Goal: Task Accomplishment & Management: Manage account settings

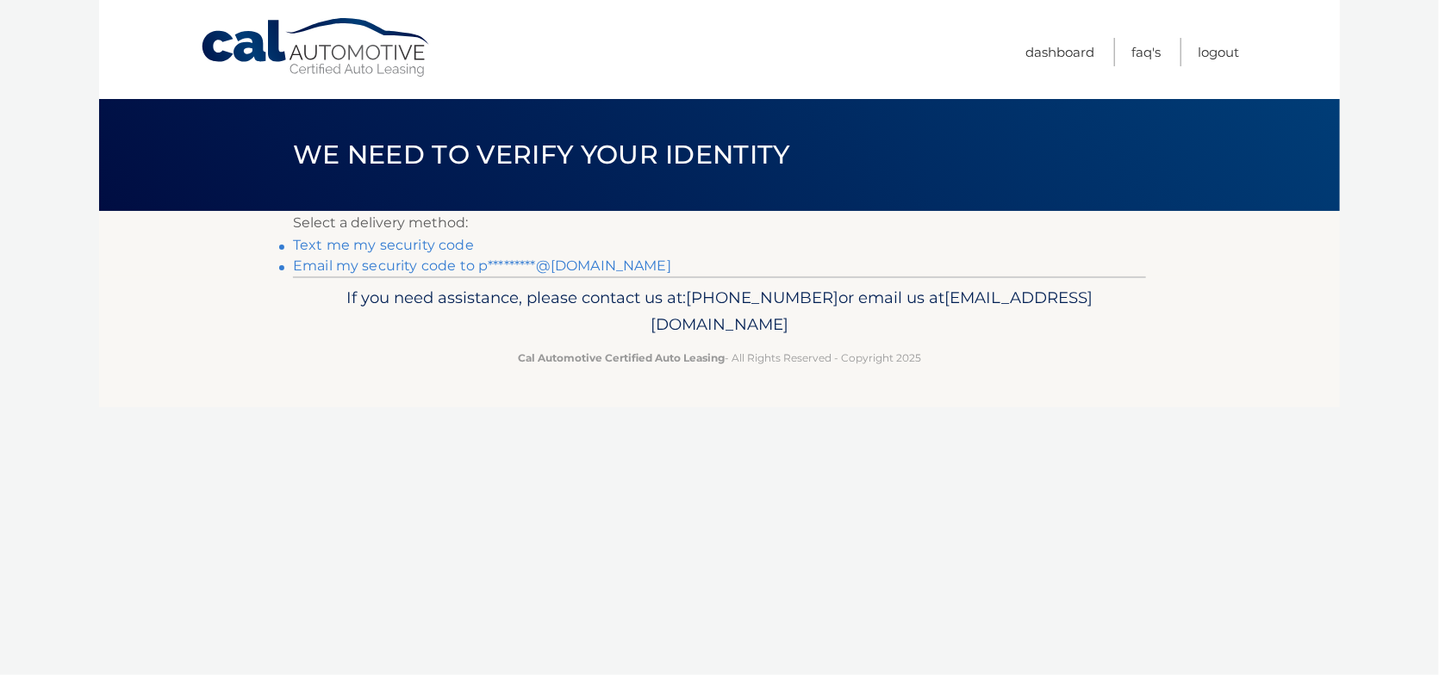
click at [380, 246] on link "Text me my security code" at bounding box center [383, 245] width 181 height 16
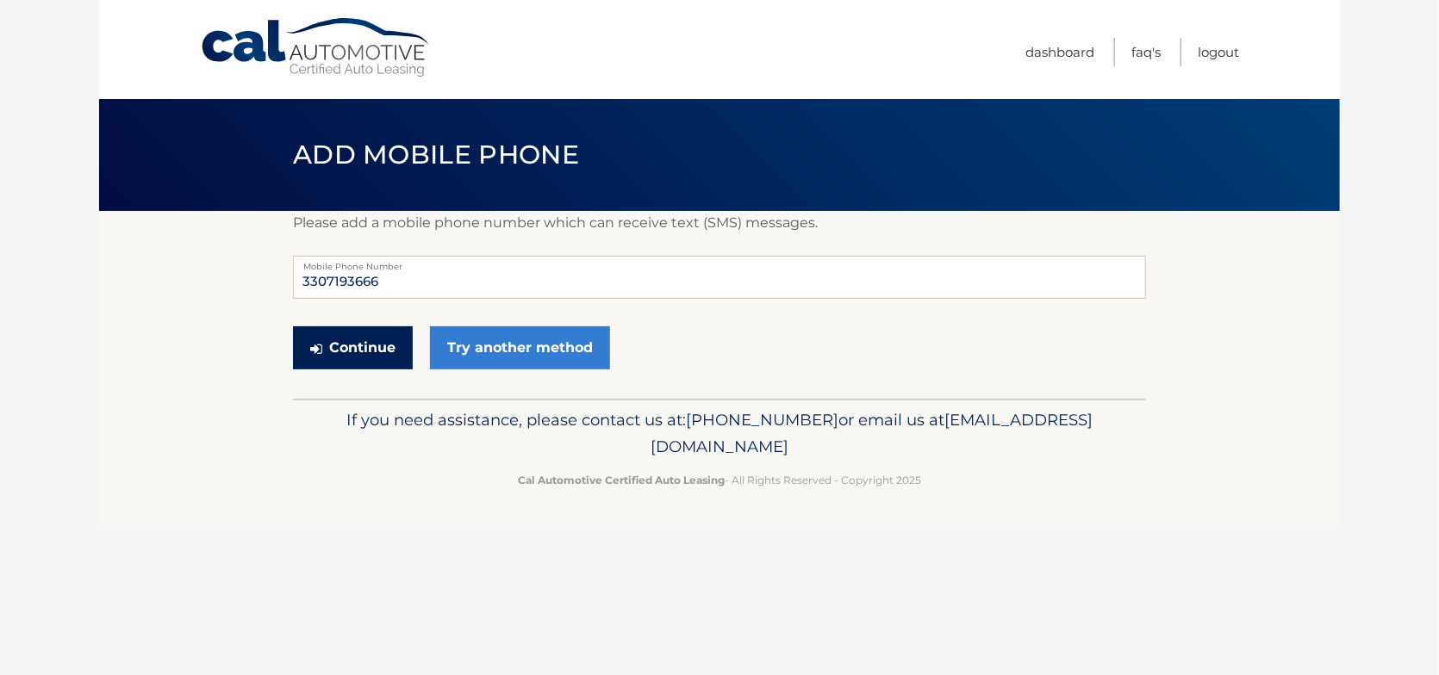
click at [333, 350] on button "Continue" at bounding box center [353, 347] width 120 height 43
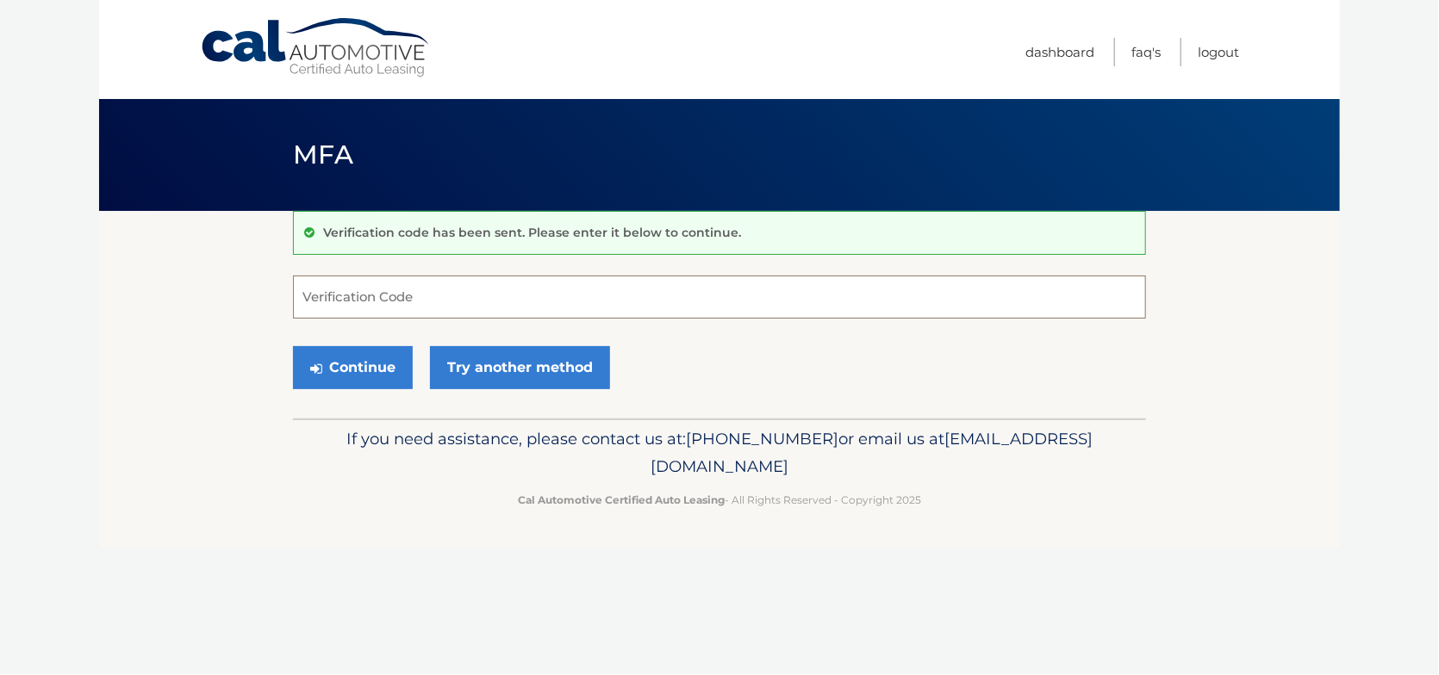
click at [367, 295] on input "Verification Code" at bounding box center [719, 297] width 853 height 43
type input "5"
type input "517350"
click at [339, 362] on button "Continue" at bounding box center [353, 367] width 120 height 43
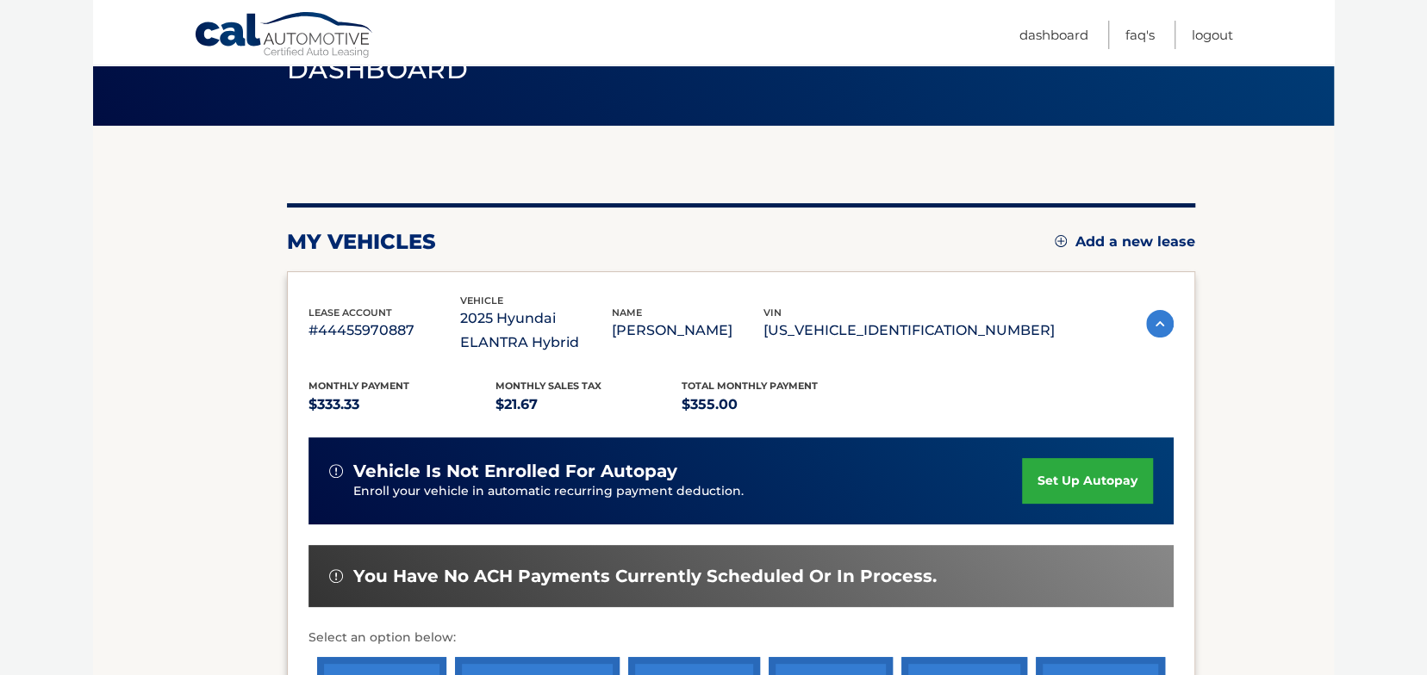
scroll to position [86, 0]
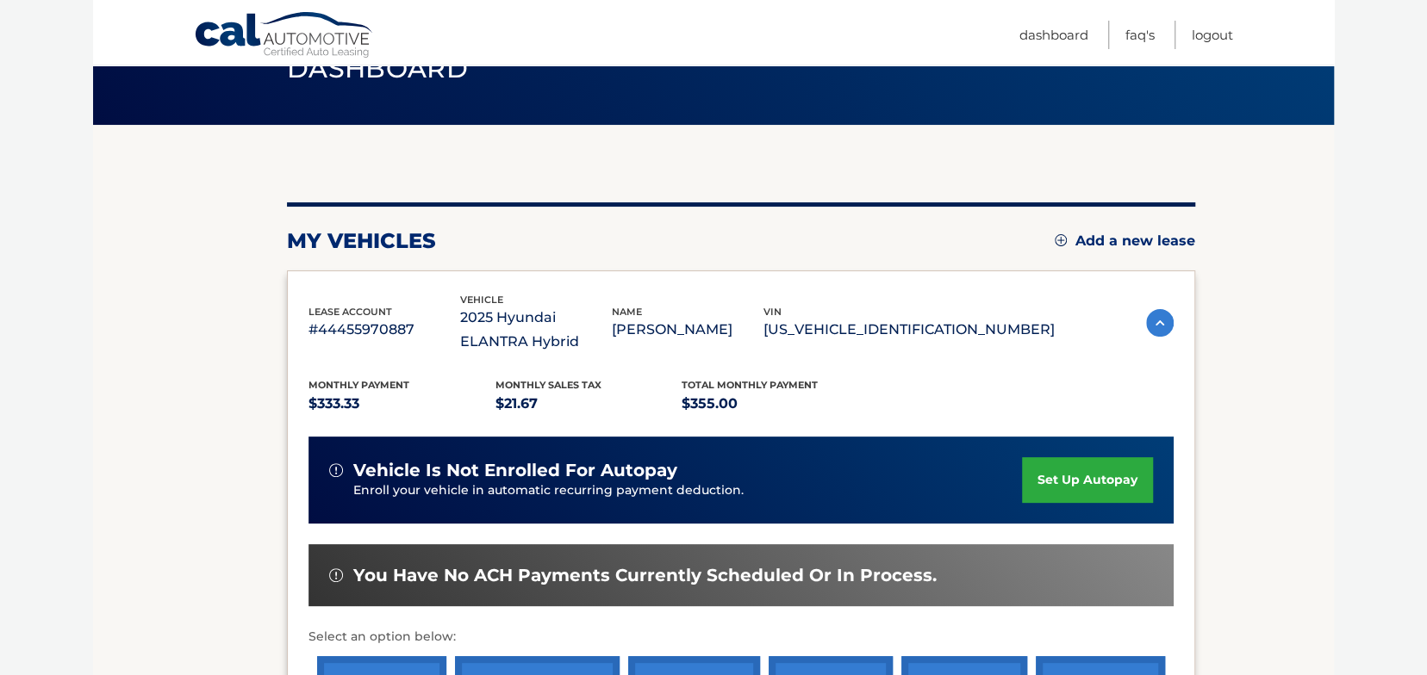
click at [1060, 476] on link "set up autopay" at bounding box center [1087, 480] width 131 height 46
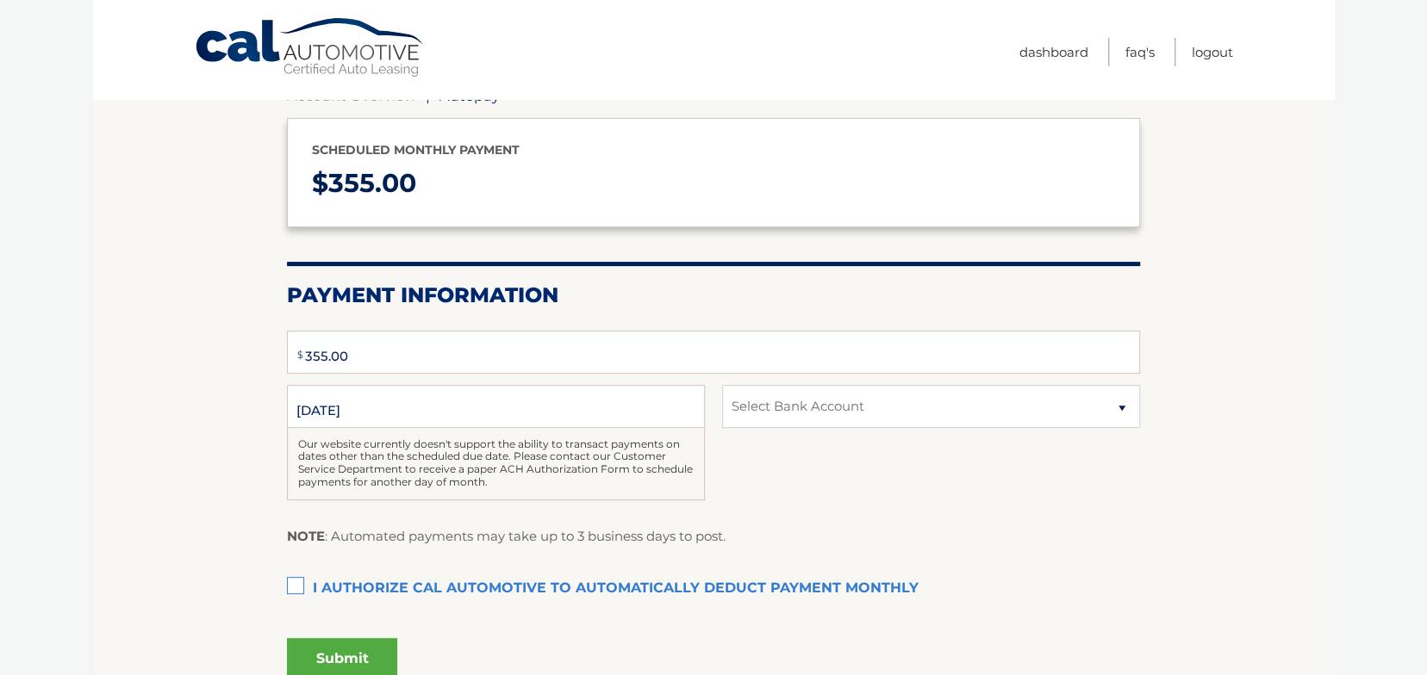
scroll to position [172, 0]
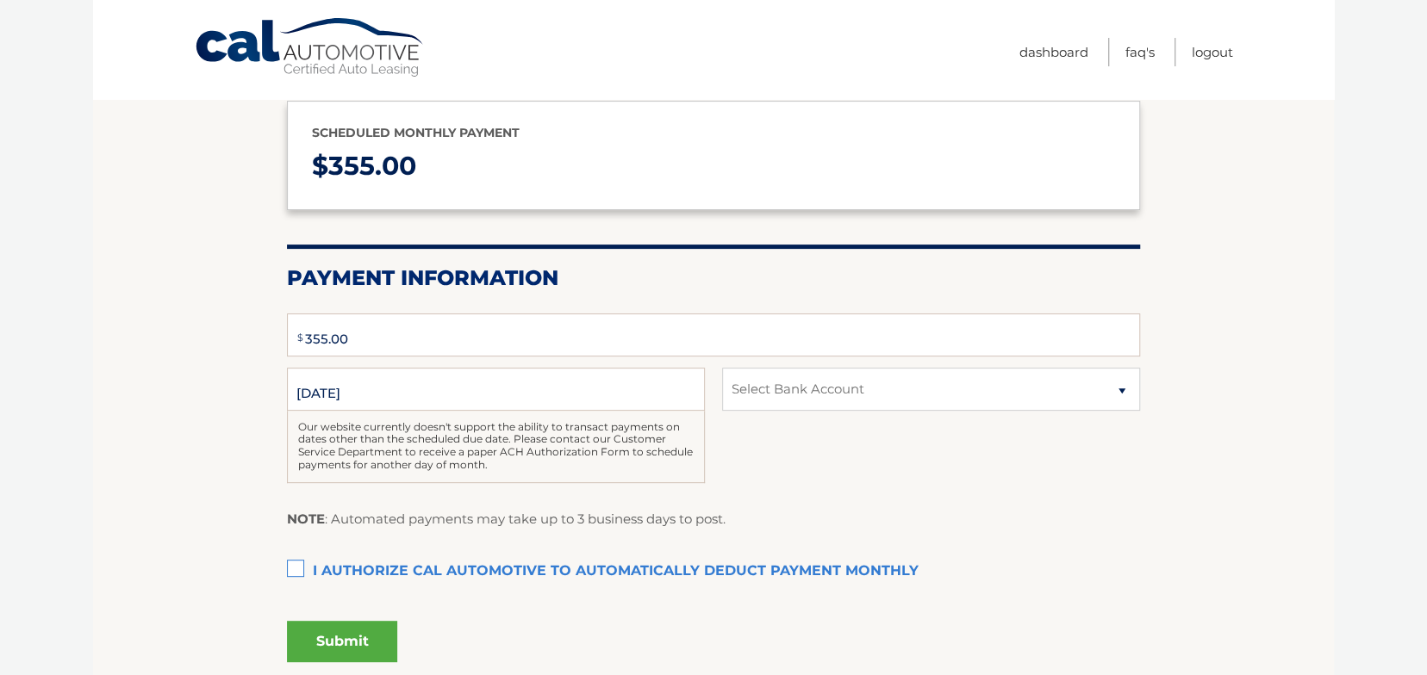
type input "355"
select select "NzE4NmNjOWEtY2JkNy00ZDI3LTlmODEtZDBkMWVkM2Y3YzZh"
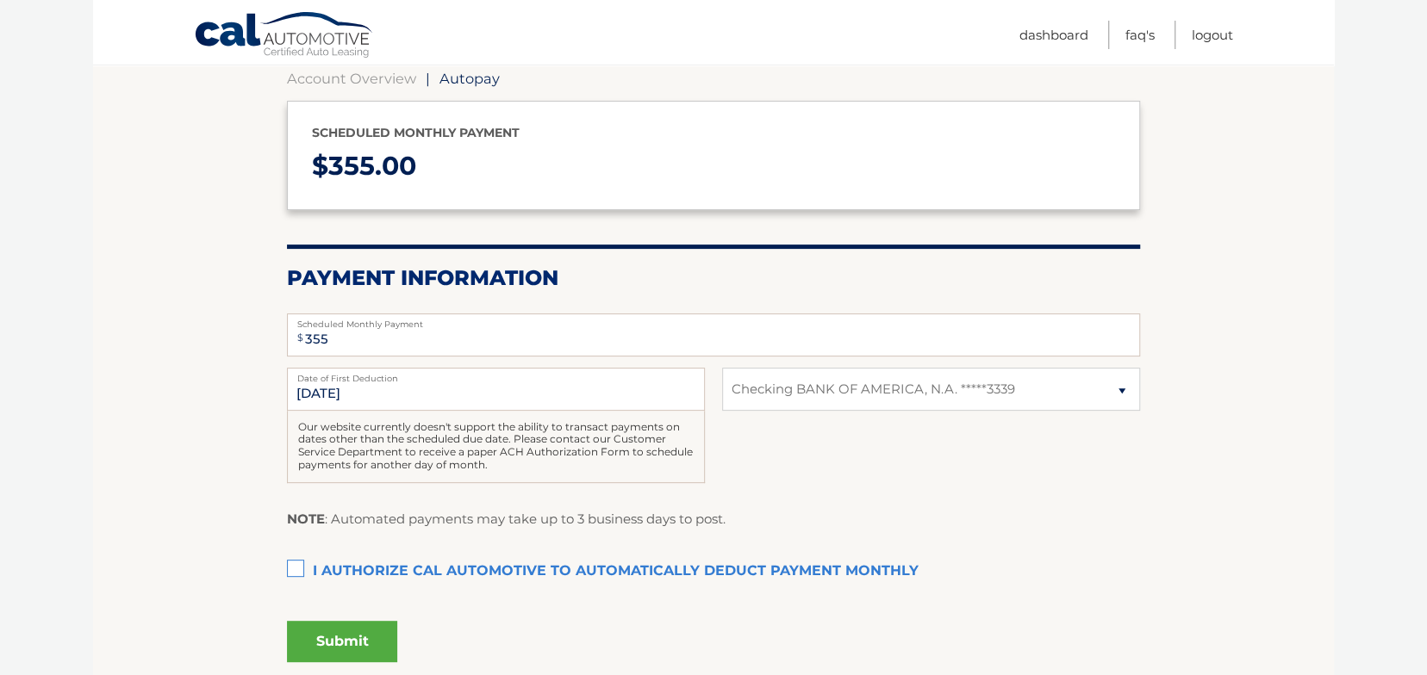
click at [291, 568] on label "I authorize cal automotive to automatically deduct payment monthly This checkbo…" at bounding box center [713, 572] width 853 height 34
click at [0, 0] on input "I authorize cal automotive to automatically deduct payment monthly This checkbo…" at bounding box center [0, 0] width 0 height 0
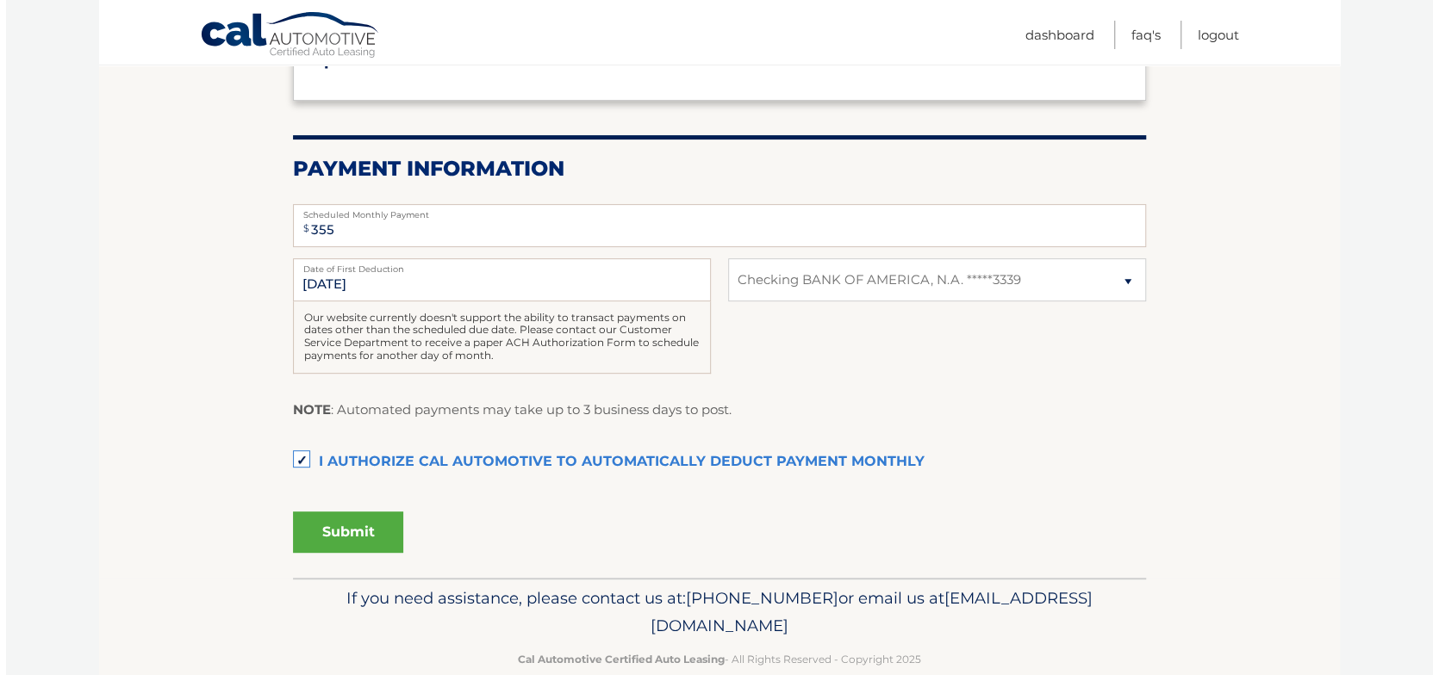
scroll to position [314, 0]
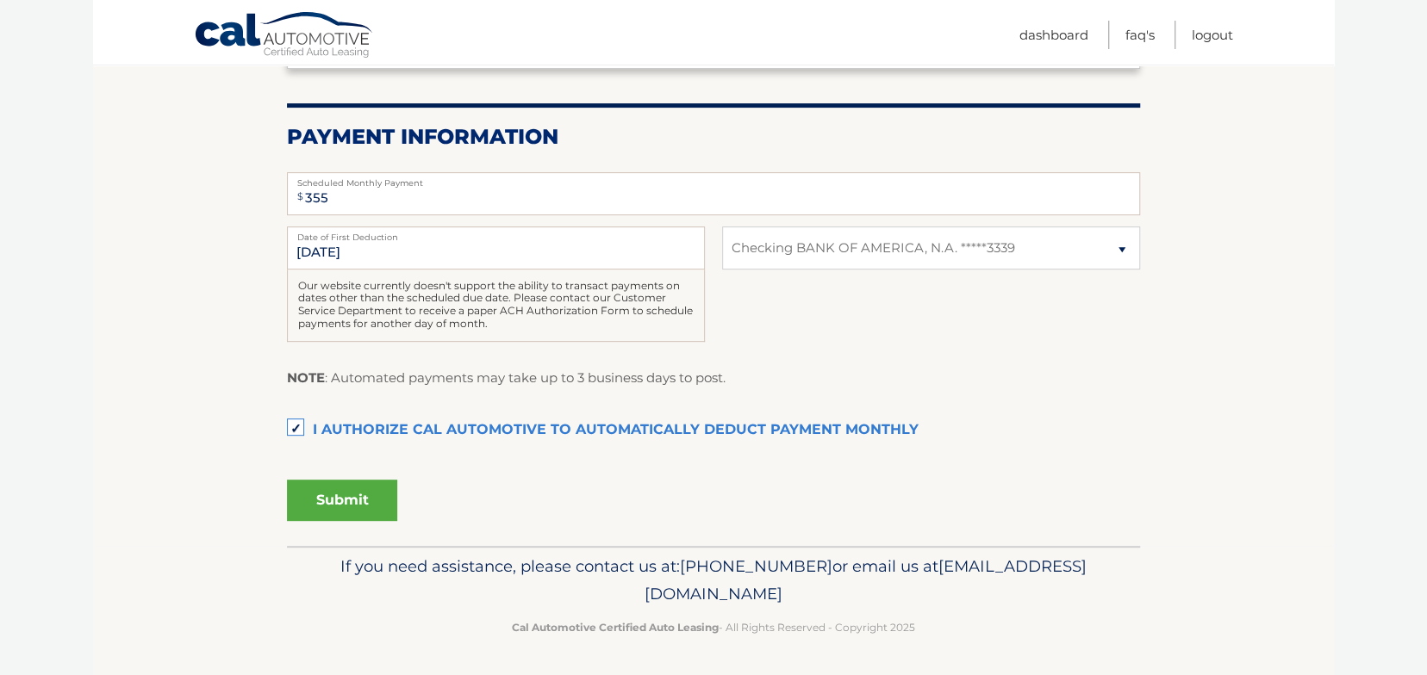
click at [331, 507] on button "Submit" at bounding box center [342, 500] width 110 height 41
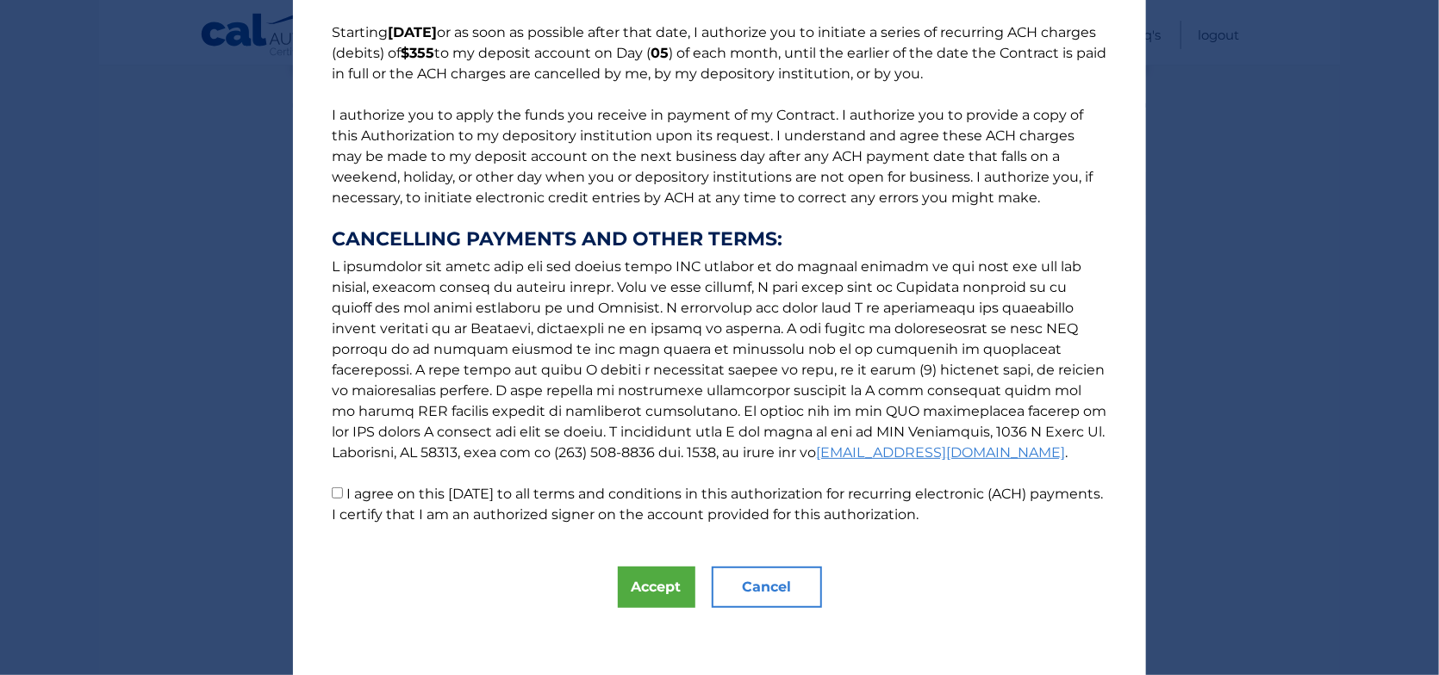
scroll to position [138, 0]
click at [636, 581] on button "Accept" at bounding box center [657, 586] width 78 height 41
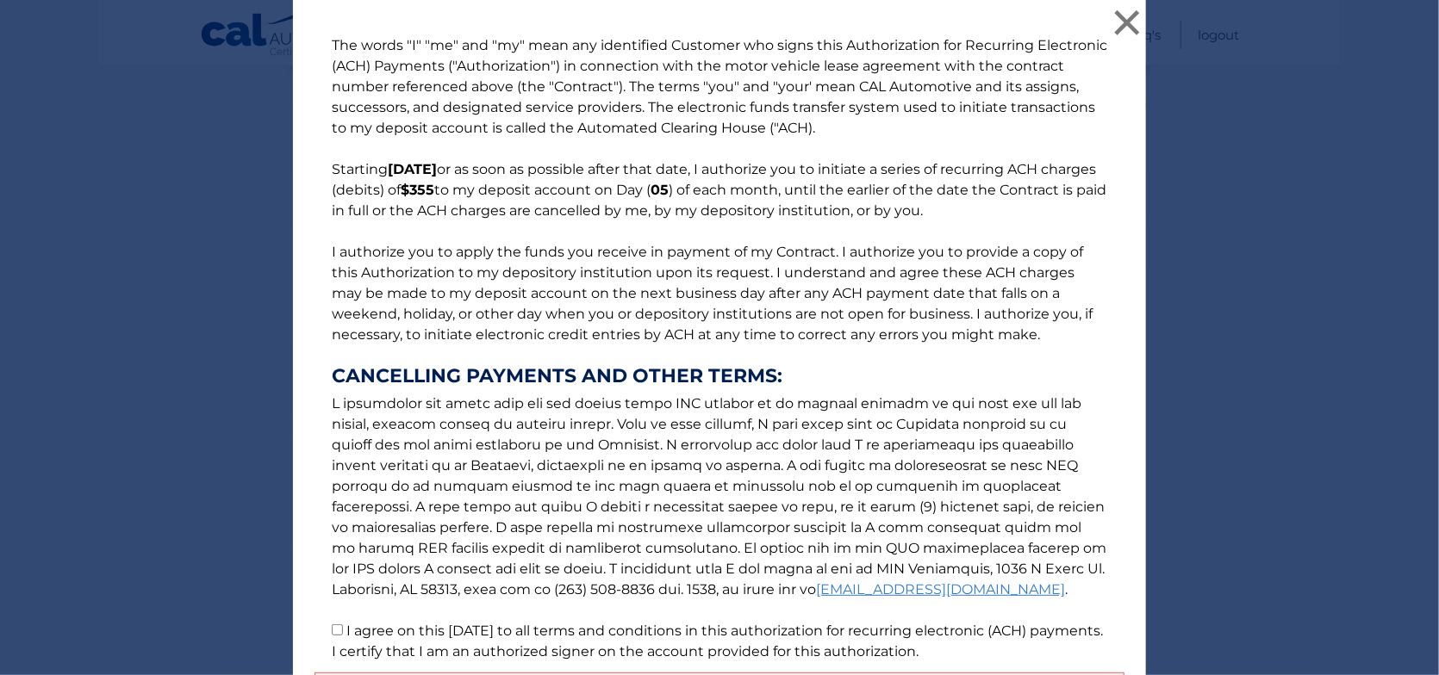
scroll to position [178, 0]
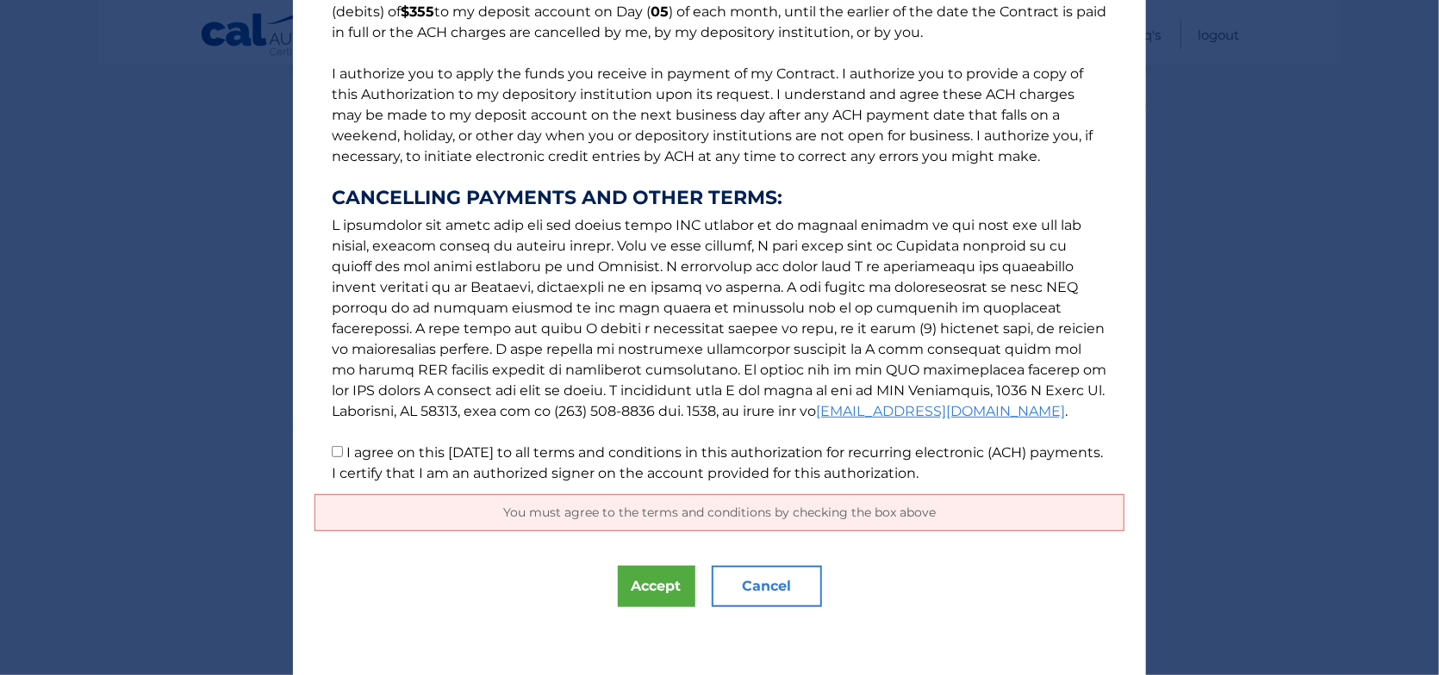
click at [333, 451] on input "I agree on this 09/17/2025 to all terms and conditions in this authorization fo…" at bounding box center [337, 451] width 11 height 11
checkbox input "true"
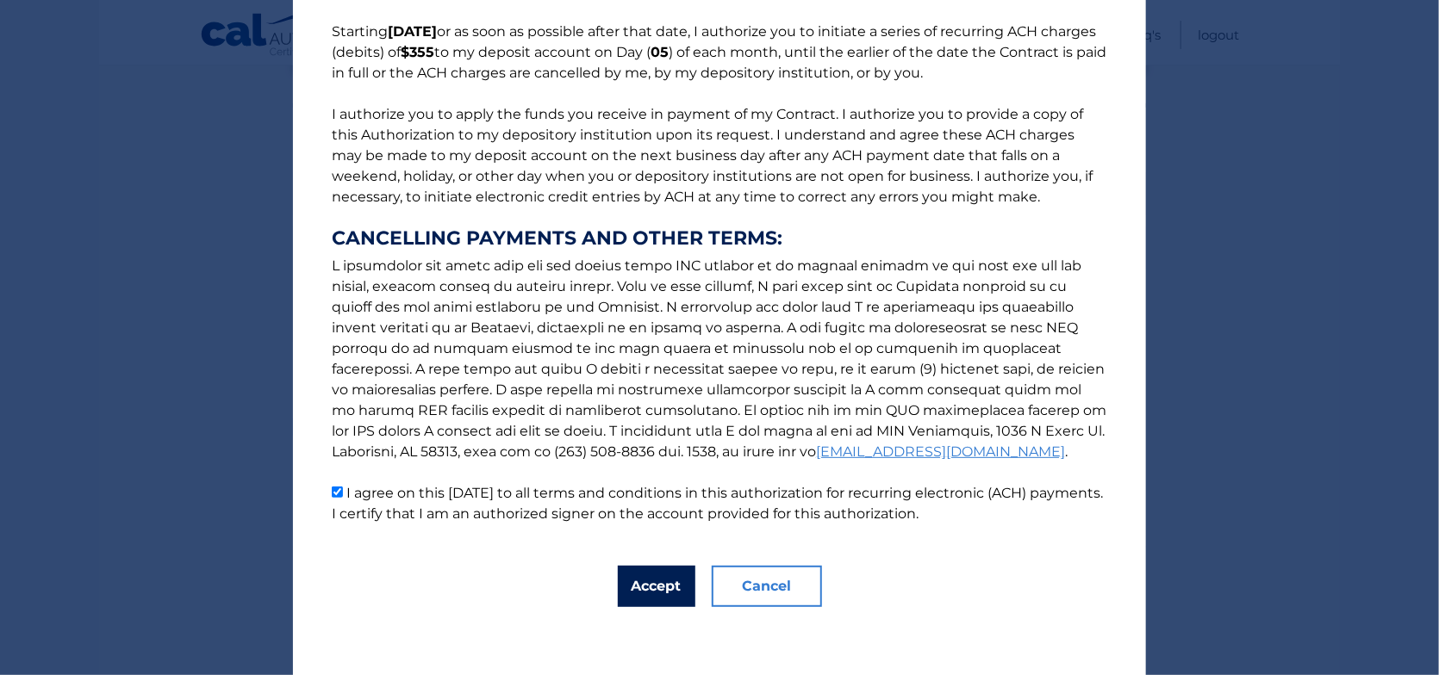
click at [653, 585] on button "Accept" at bounding box center [657, 586] width 78 height 41
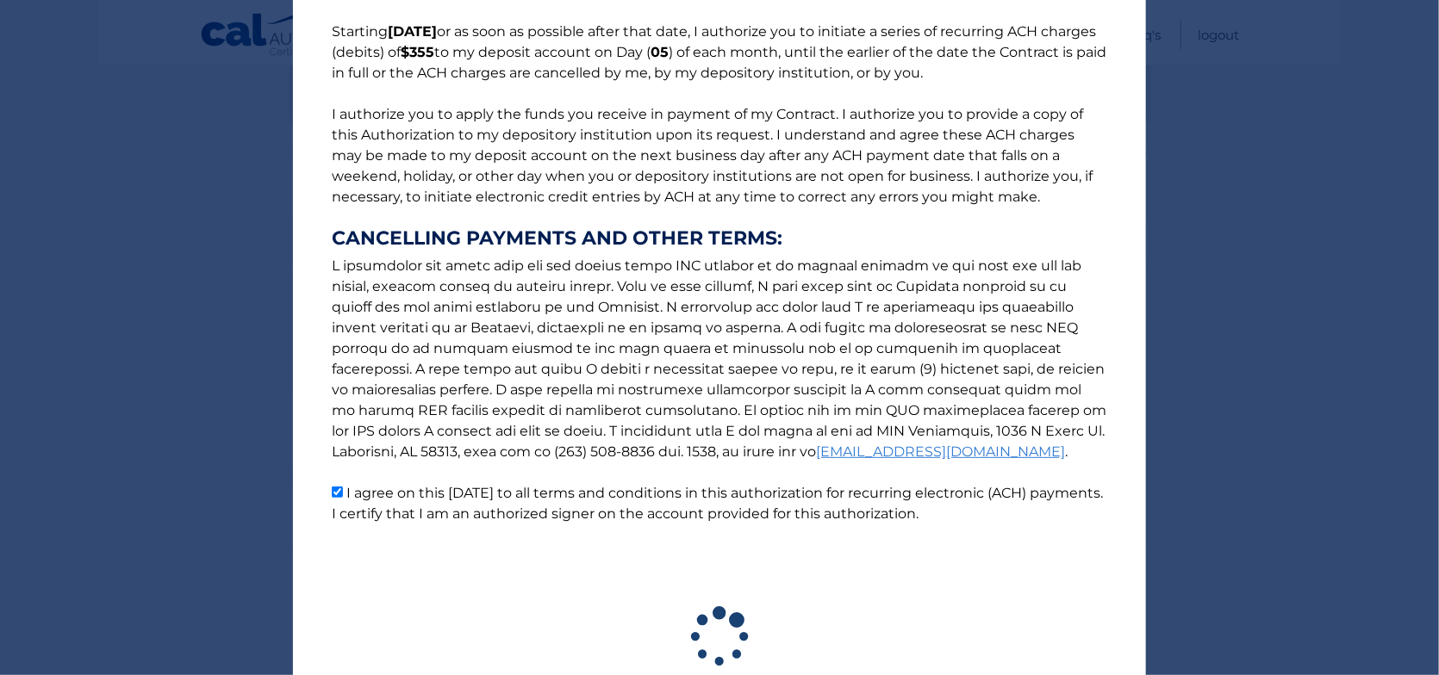
scroll to position [264, 0]
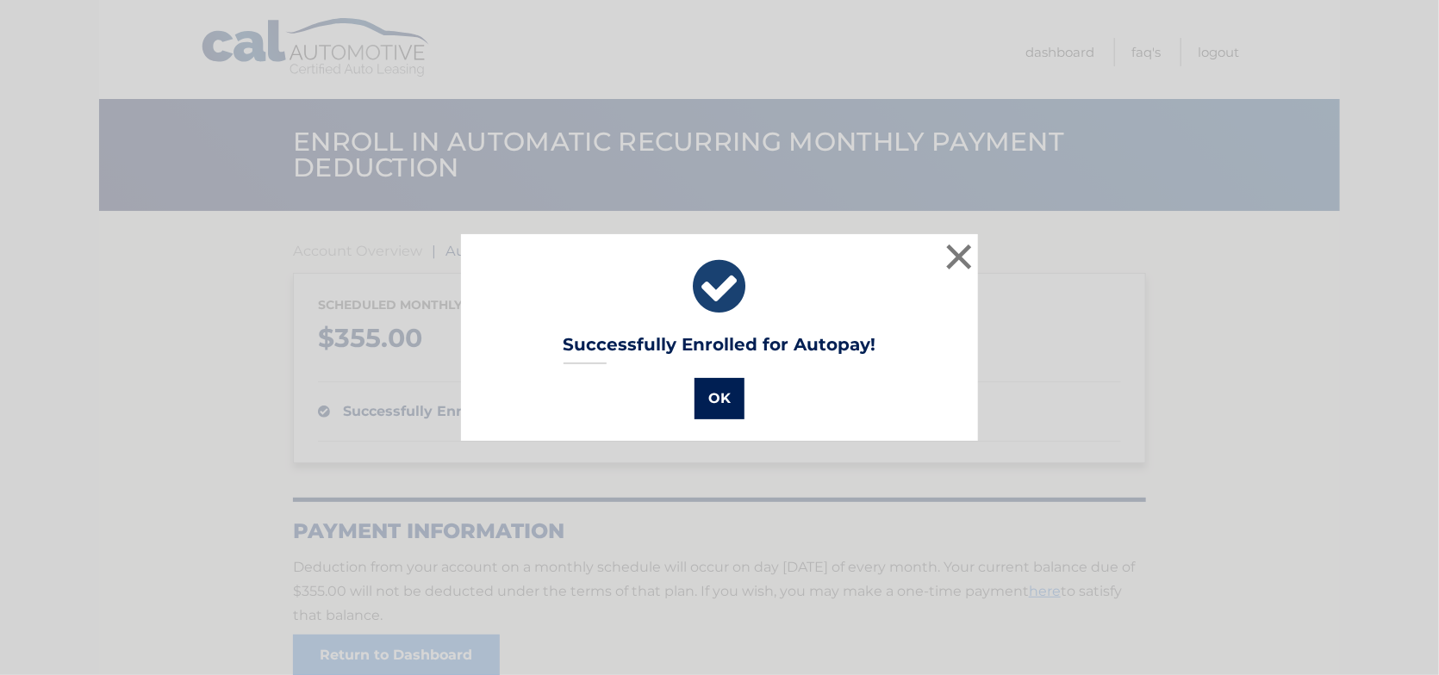
click at [706, 395] on button "OK" at bounding box center [719, 398] width 50 height 41
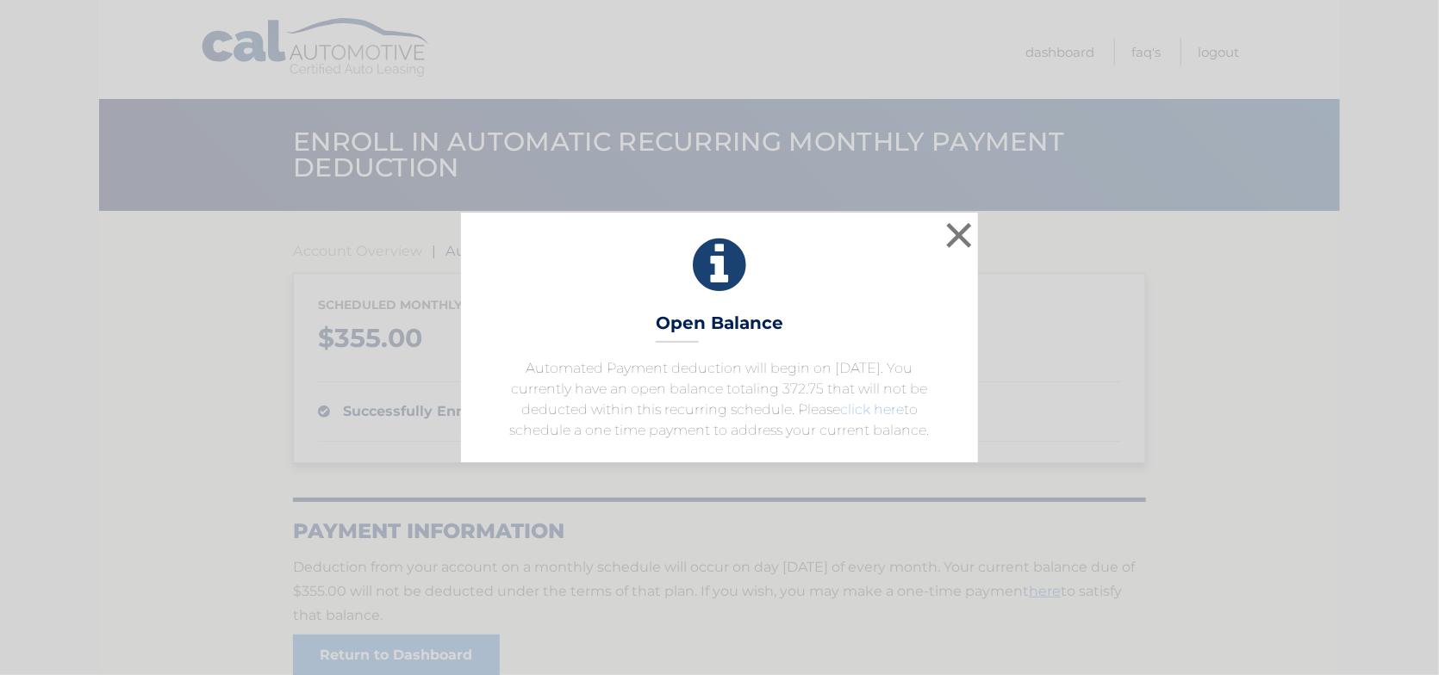
click at [873, 414] on link "click here" at bounding box center [872, 409] width 64 height 16
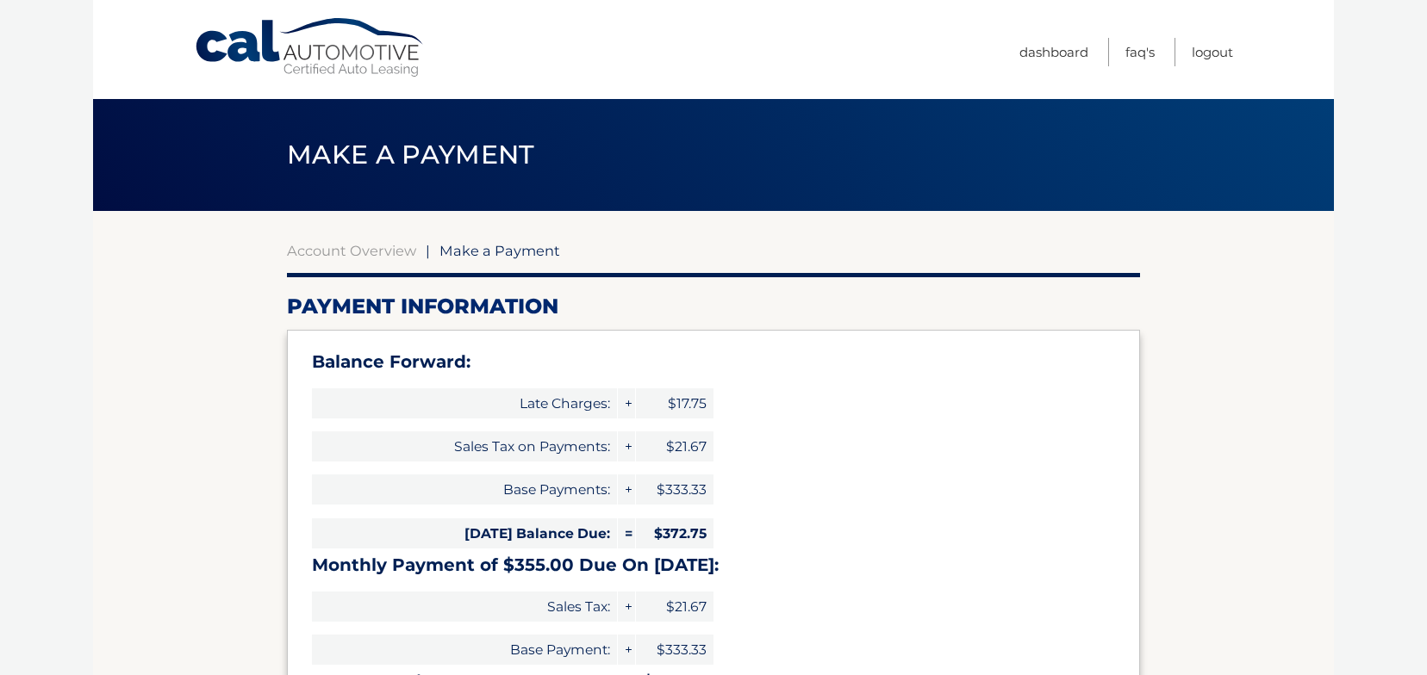
select select "NzE4NmNjOWEtY2JkNy00ZDI3LTlmODEtZDBkMWVkM2Y3YzZh"
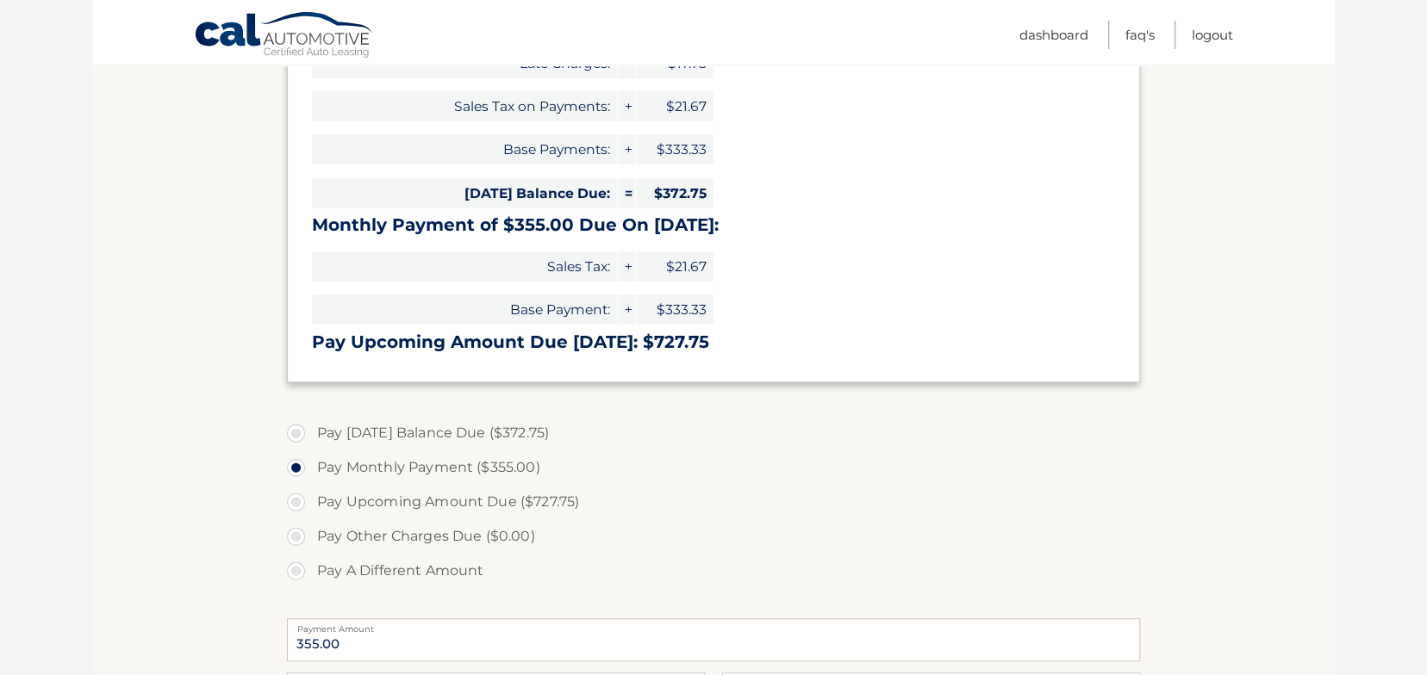
scroll to position [345, 0]
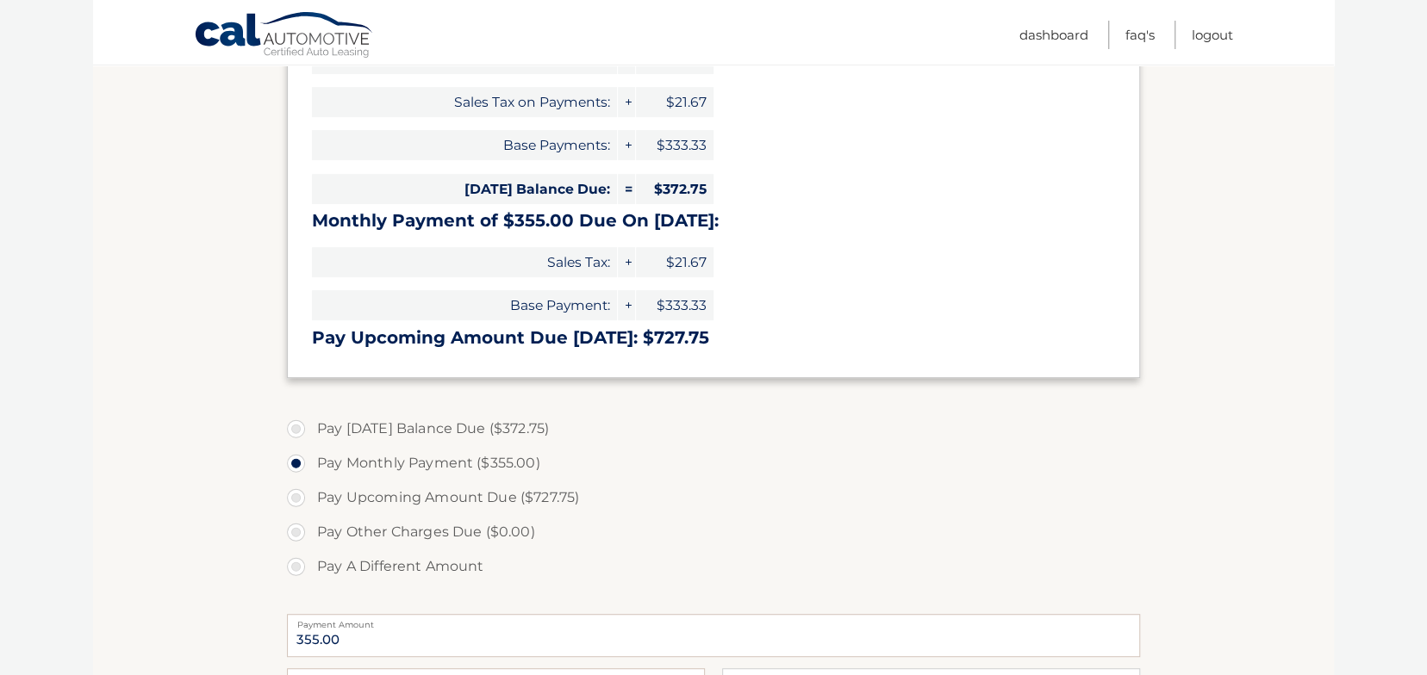
click at [304, 432] on label "Pay [DATE] Balance Due ($372.75)" at bounding box center [713, 429] width 853 height 34
click at [304, 432] on input "Pay [DATE] Balance Due ($372.75)" at bounding box center [302, 426] width 17 height 28
radio input "true"
type input "372.75"
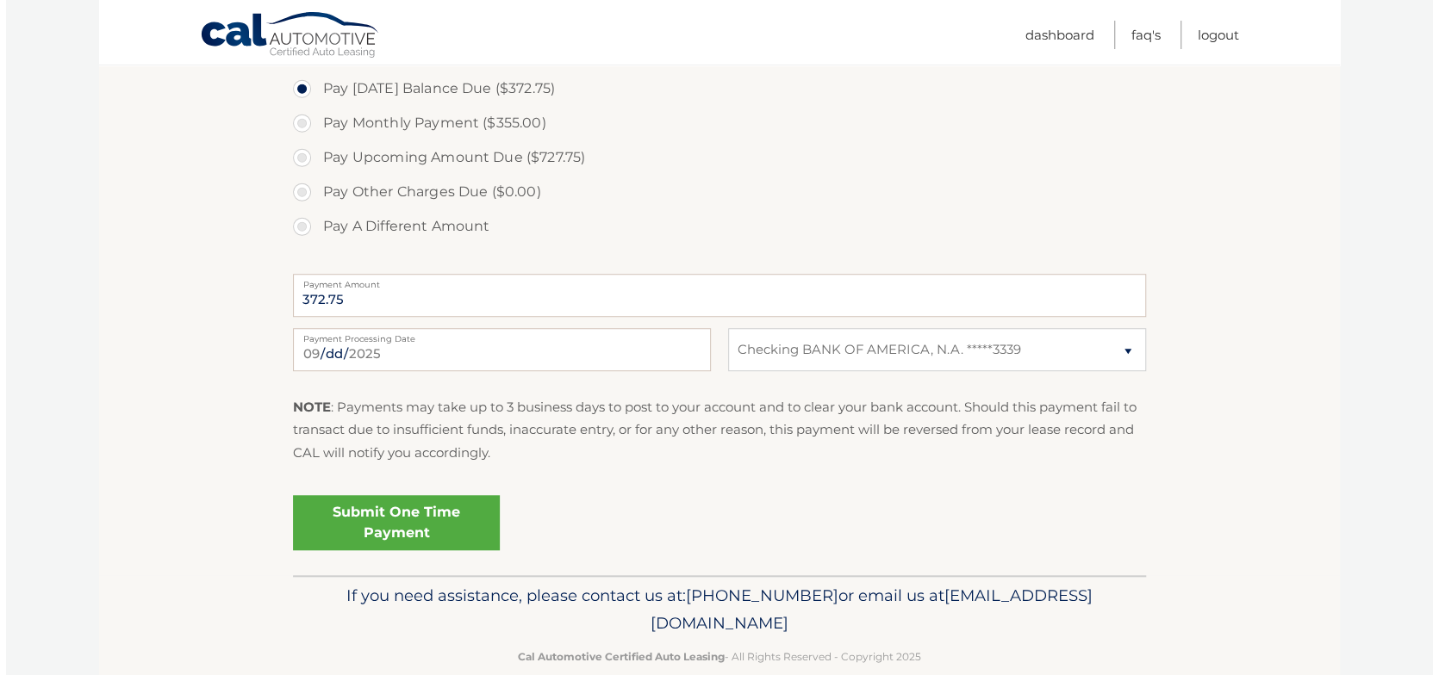
scroll to position [689, 0]
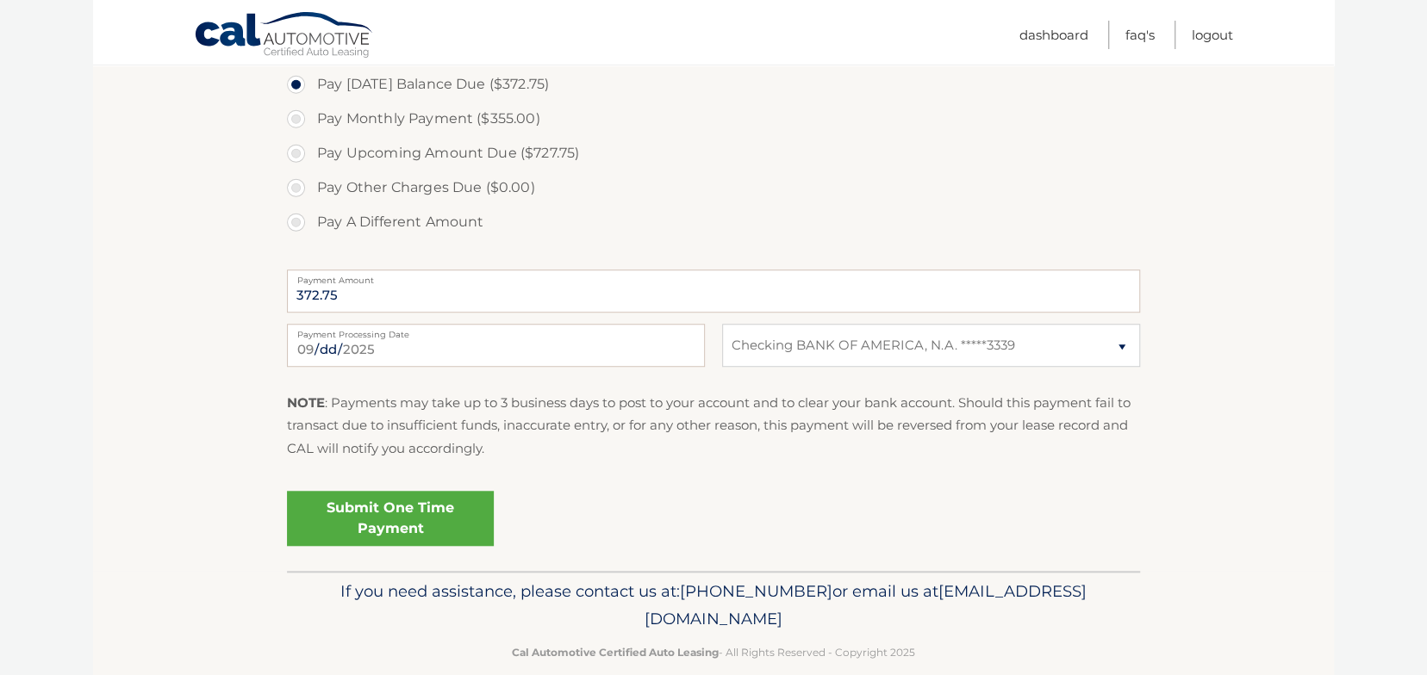
click at [388, 514] on link "Submit One Time Payment" at bounding box center [390, 518] width 207 height 55
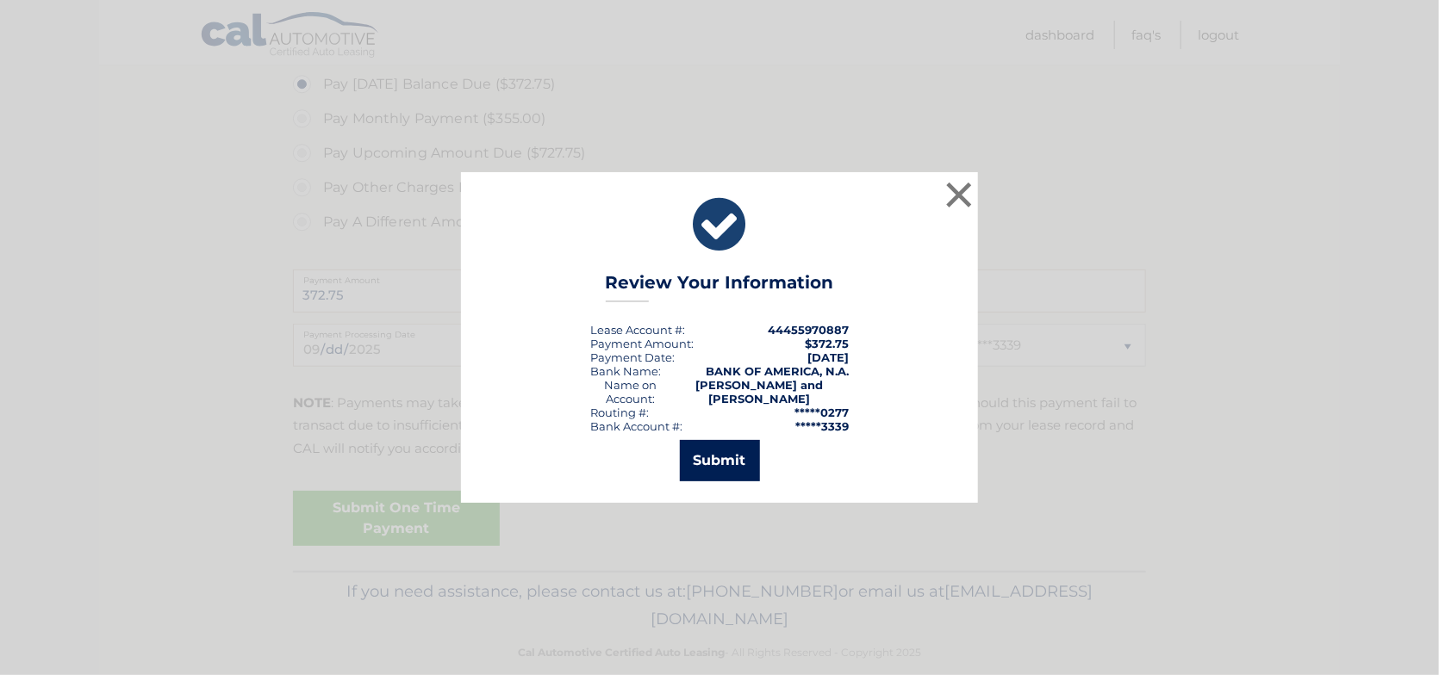
click at [731, 456] on button "Submit" at bounding box center [720, 460] width 80 height 41
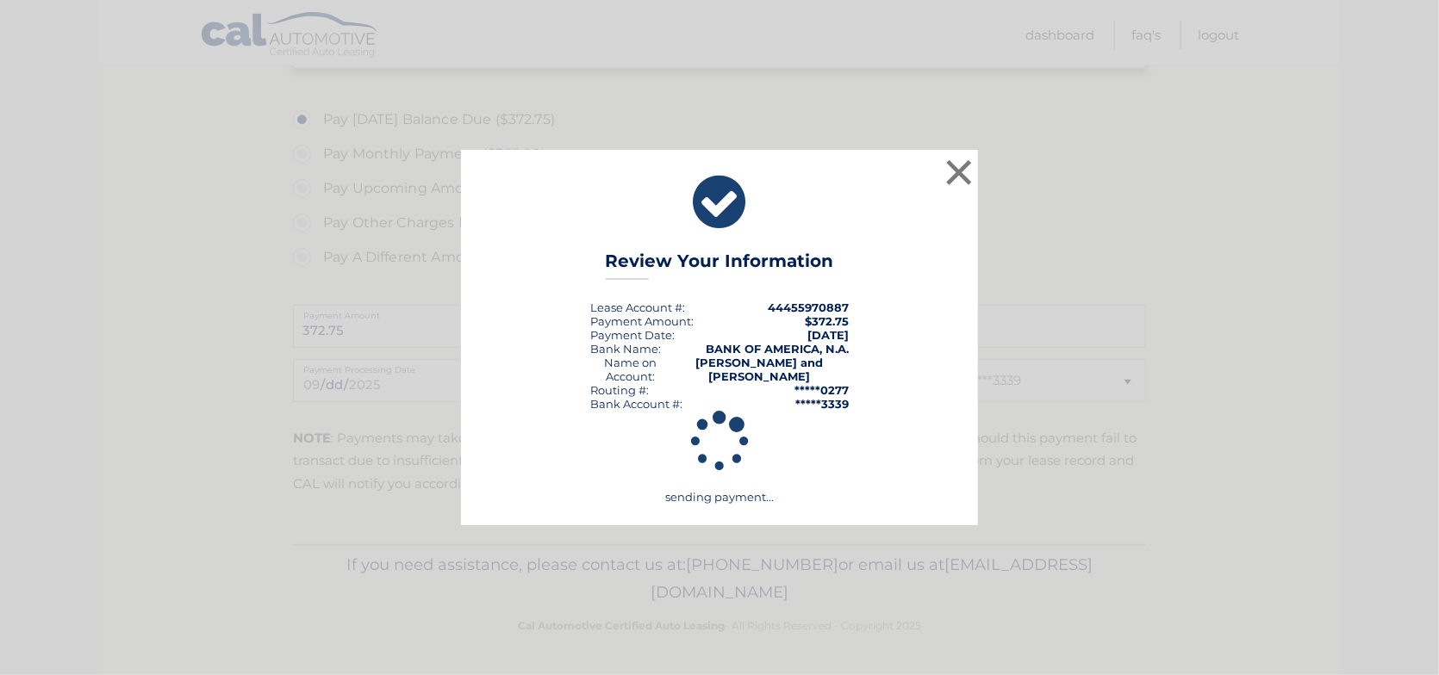
scroll to position [652, 0]
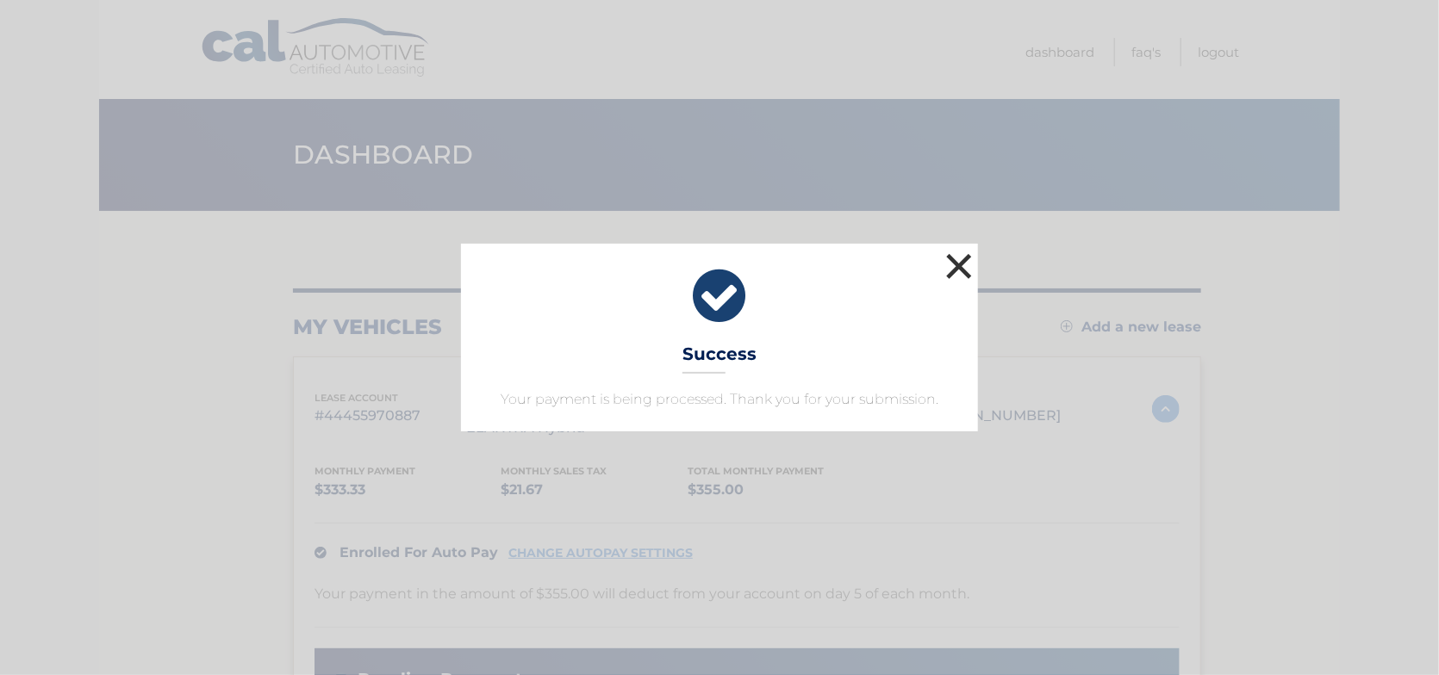
click at [961, 268] on button "×" at bounding box center [959, 266] width 34 height 34
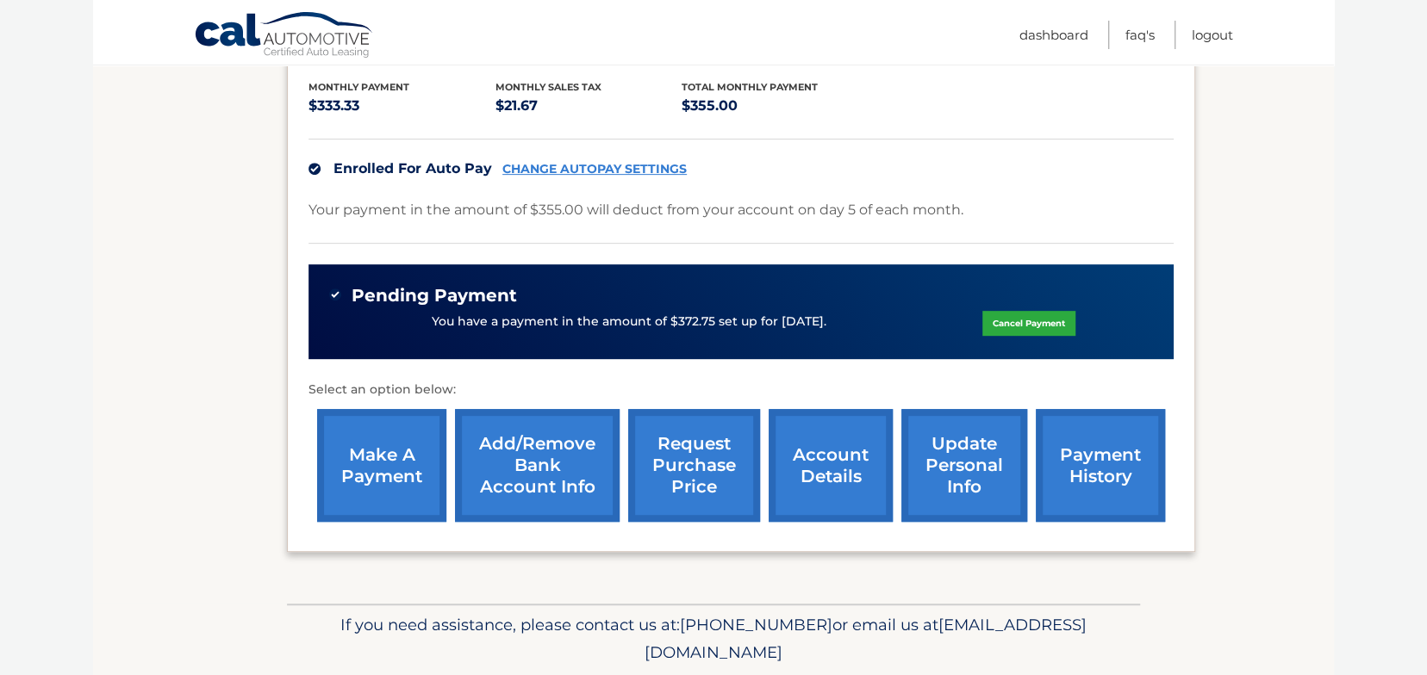
scroll to position [268, 0]
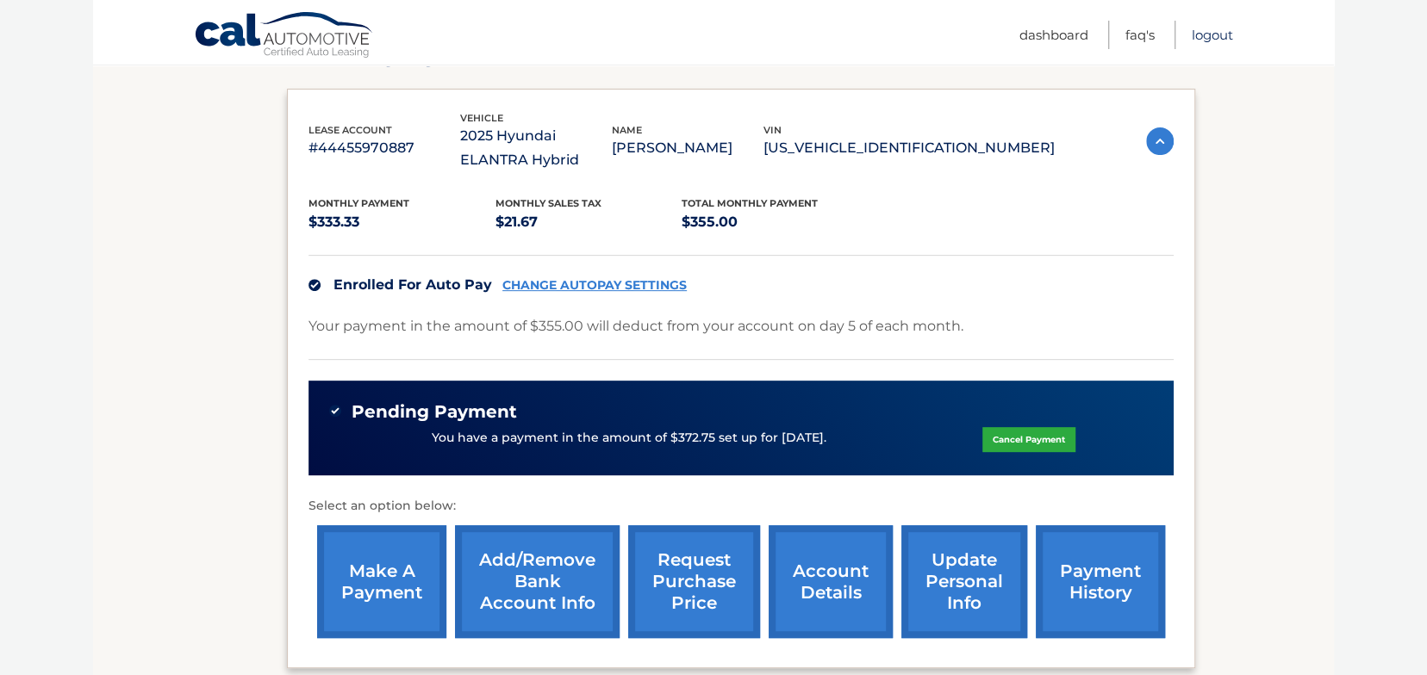
click at [1224, 34] on link "Logout" at bounding box center [1211, 35] width 41 height 28
